Goal: Check status: Check status

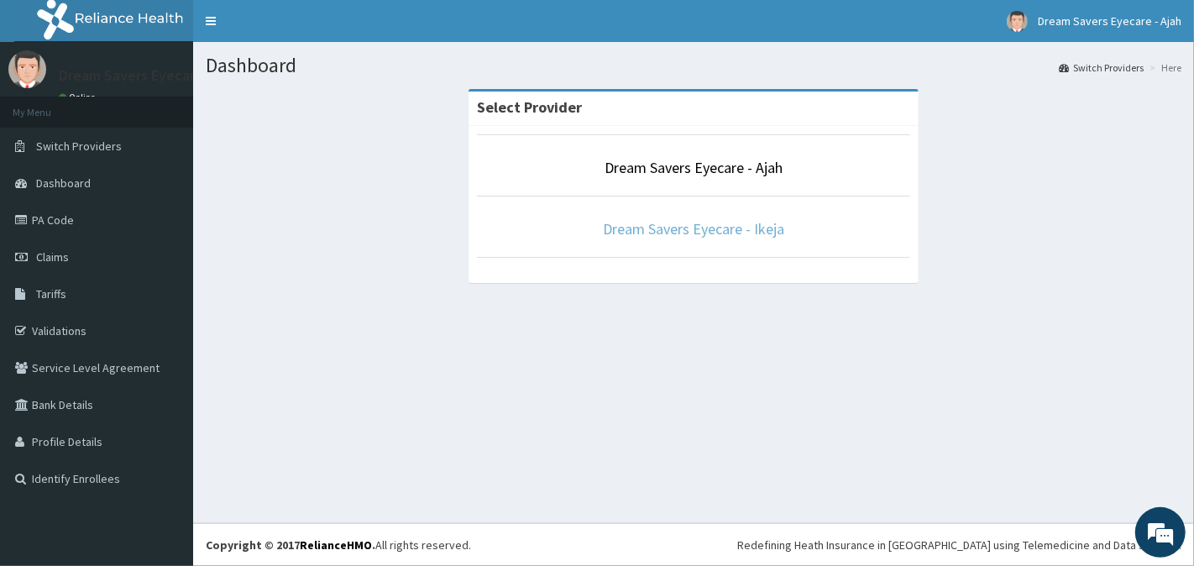
click at [762, 223] on link "Dream Savers Eyecare - Ikeja" at bounding box center [693, 228] width 181 height 19
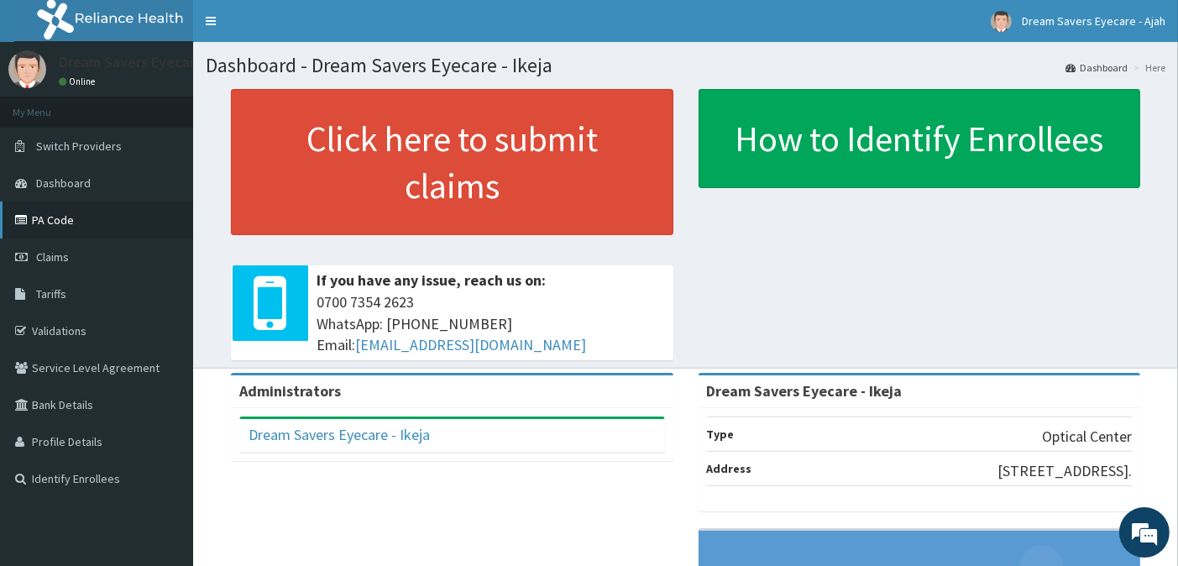
click at [118, 218] on link "PA Code" at bounding box center [96, 220] width 193 height 37
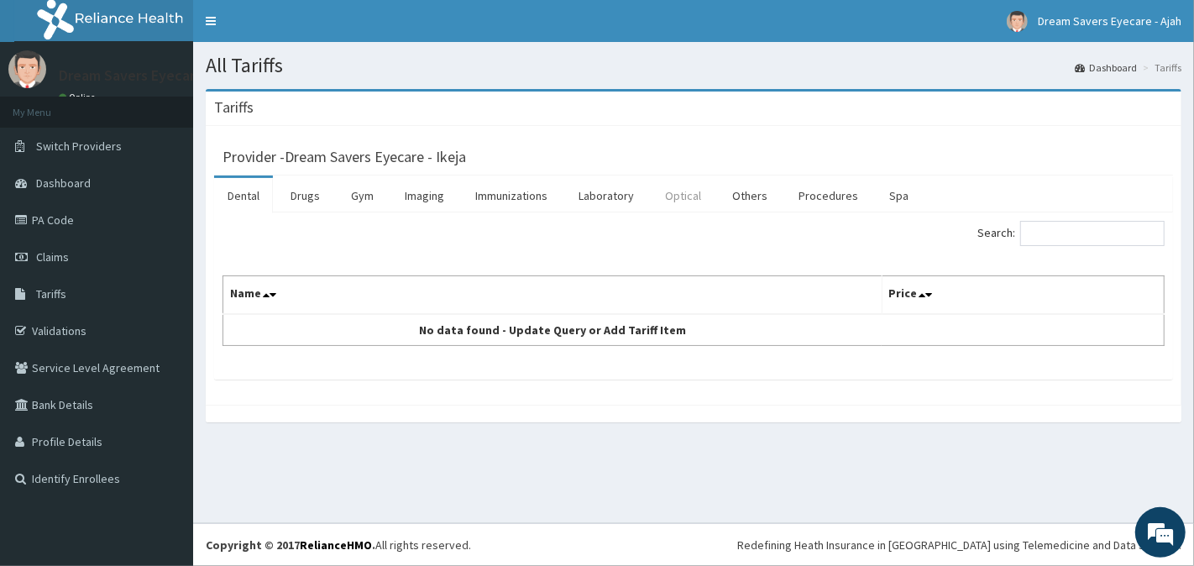
click at [695, 200] on link "Optical" at bounding box center [683, 195] width 63 height 35
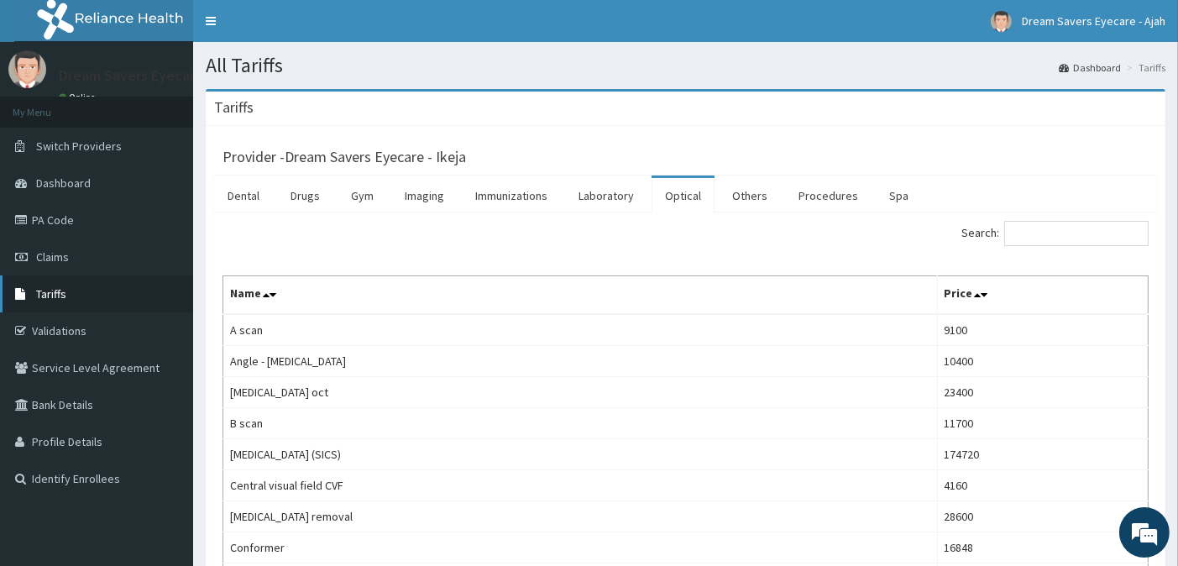
click at [103, 291] on link "Tariffs" at bounding box center [96, 293] width 193 height 37
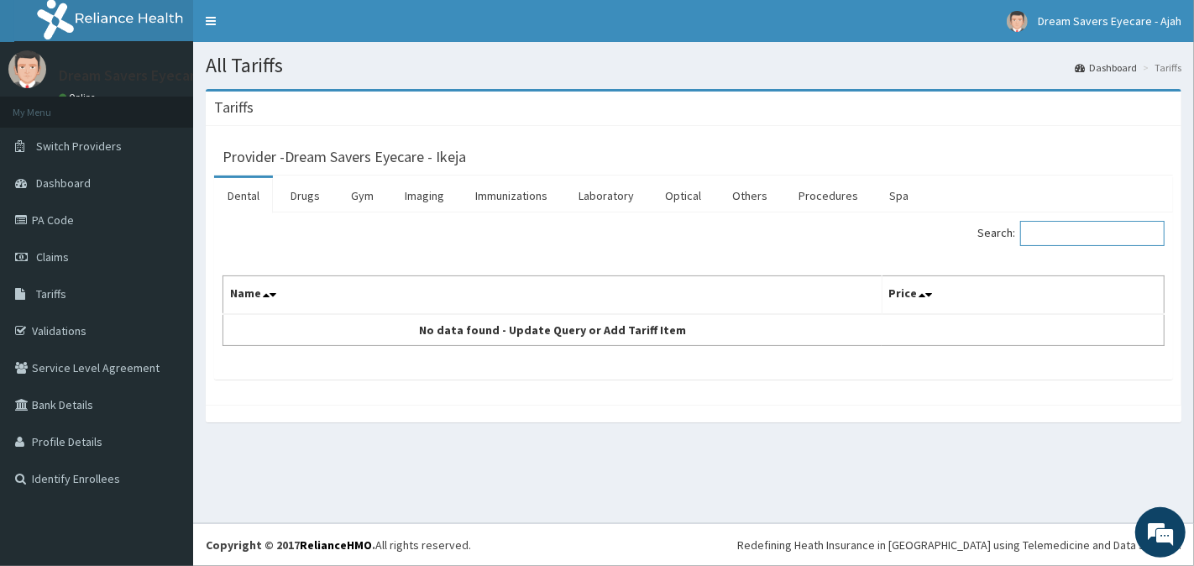
click at [1083, 236] on input "Search:" at bounding box center [1092, 233] width 144 height 25
paste input "AVL/10555/C"
type input "AVL/10555/C"
click at [1034, 411] on div at bounding box center [694, 414] width 976 height 18
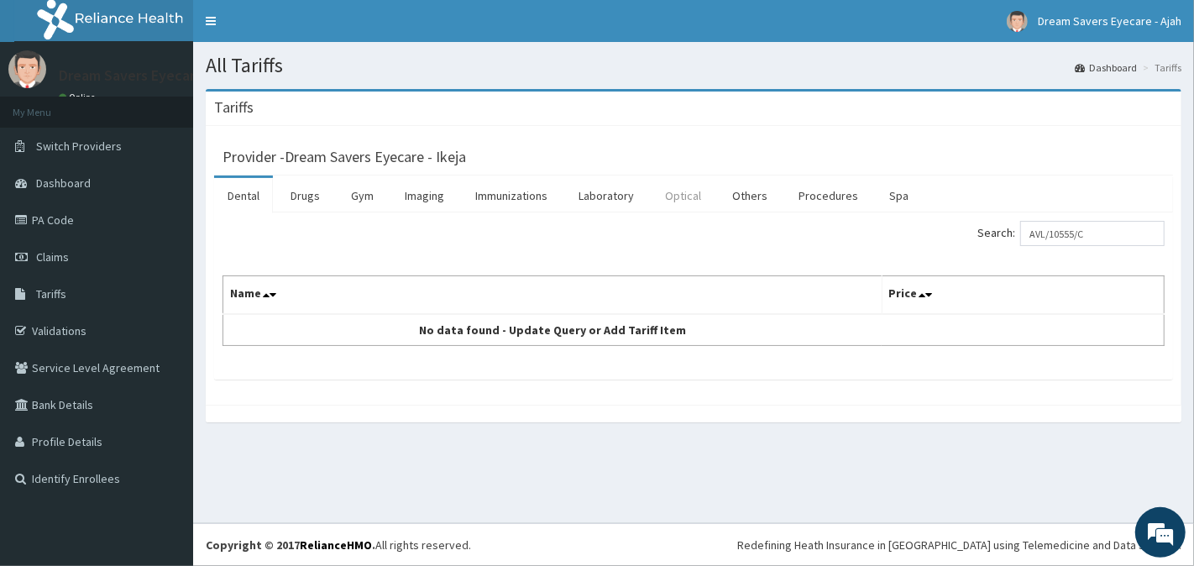
click at [688, 197] on link "Optical" at bounding box center [683, 195] width 63 height 35
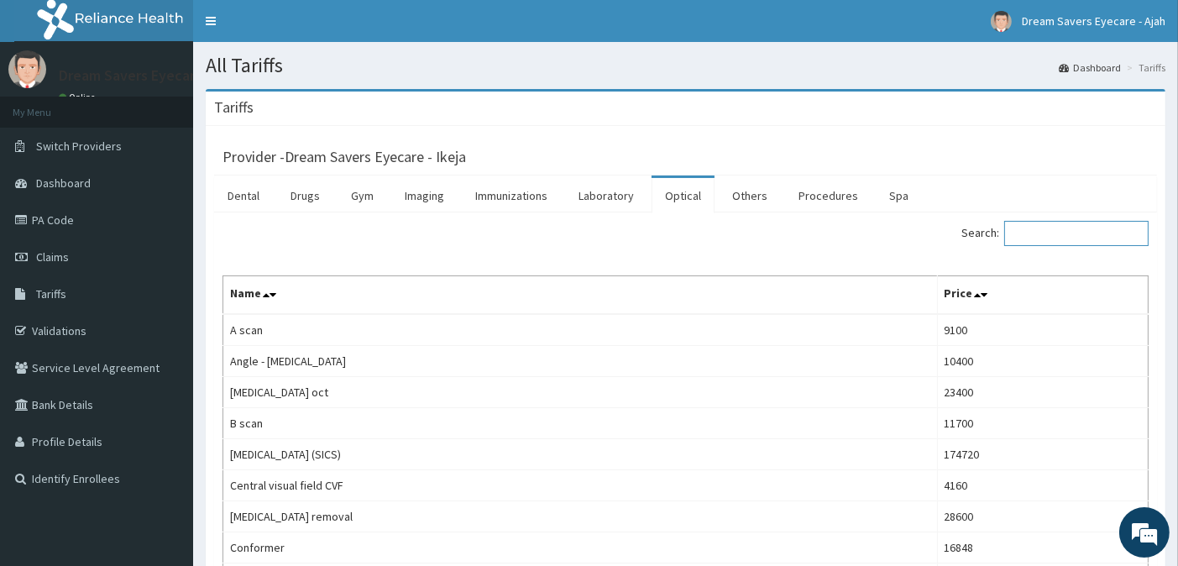
click at [1073, 238] on input "Search:" at bounding box center [1076, 233] width 144 height 25
click at [1072, 238] on input "Search:" at bounding box center [1076, 233] width 144 height 25
paste input "AVL/10555/C"
click at [1072, 238] on input "AVL/10555/C" at bounding box center [1076, 233] width 144 height 25
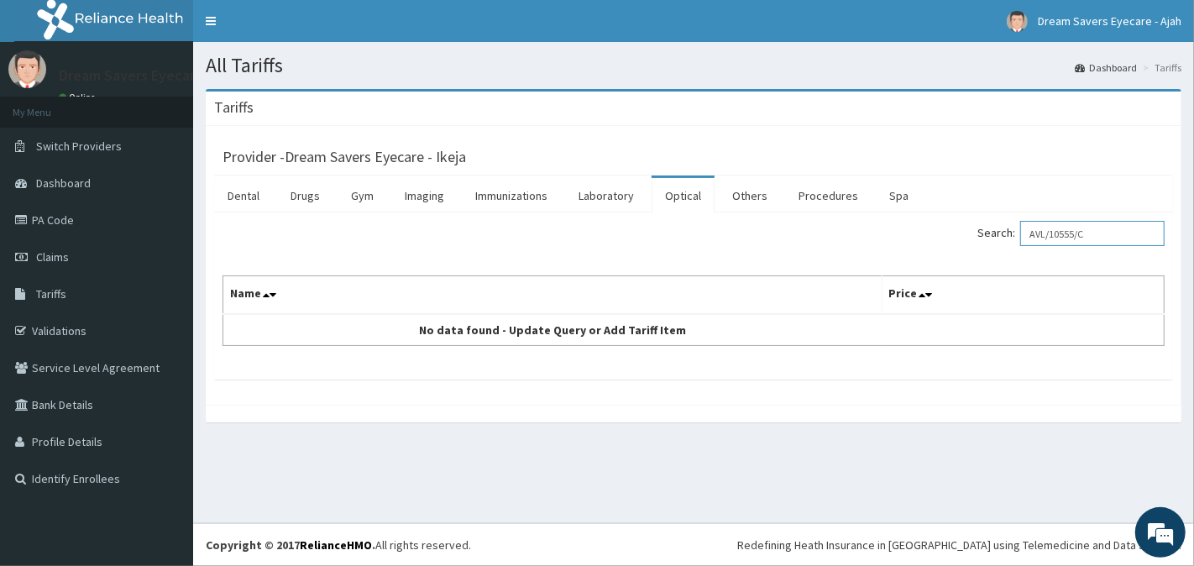
click at [1107, 233] on input "AVL/10555/C" at bounding box center [1092, 233] width 144 height 25
type input "A"
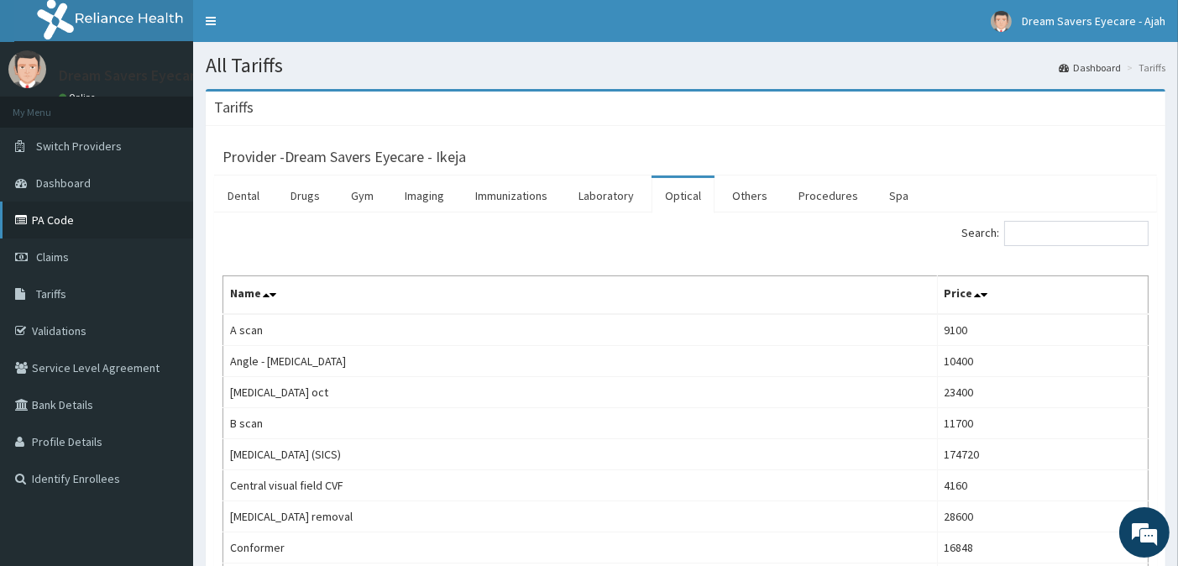
click at [134, 220] on link "PA Code" at bounding box center [96, 220] width 193 height 37
